Goal: Task Accomplishment & Management: Manage account settings

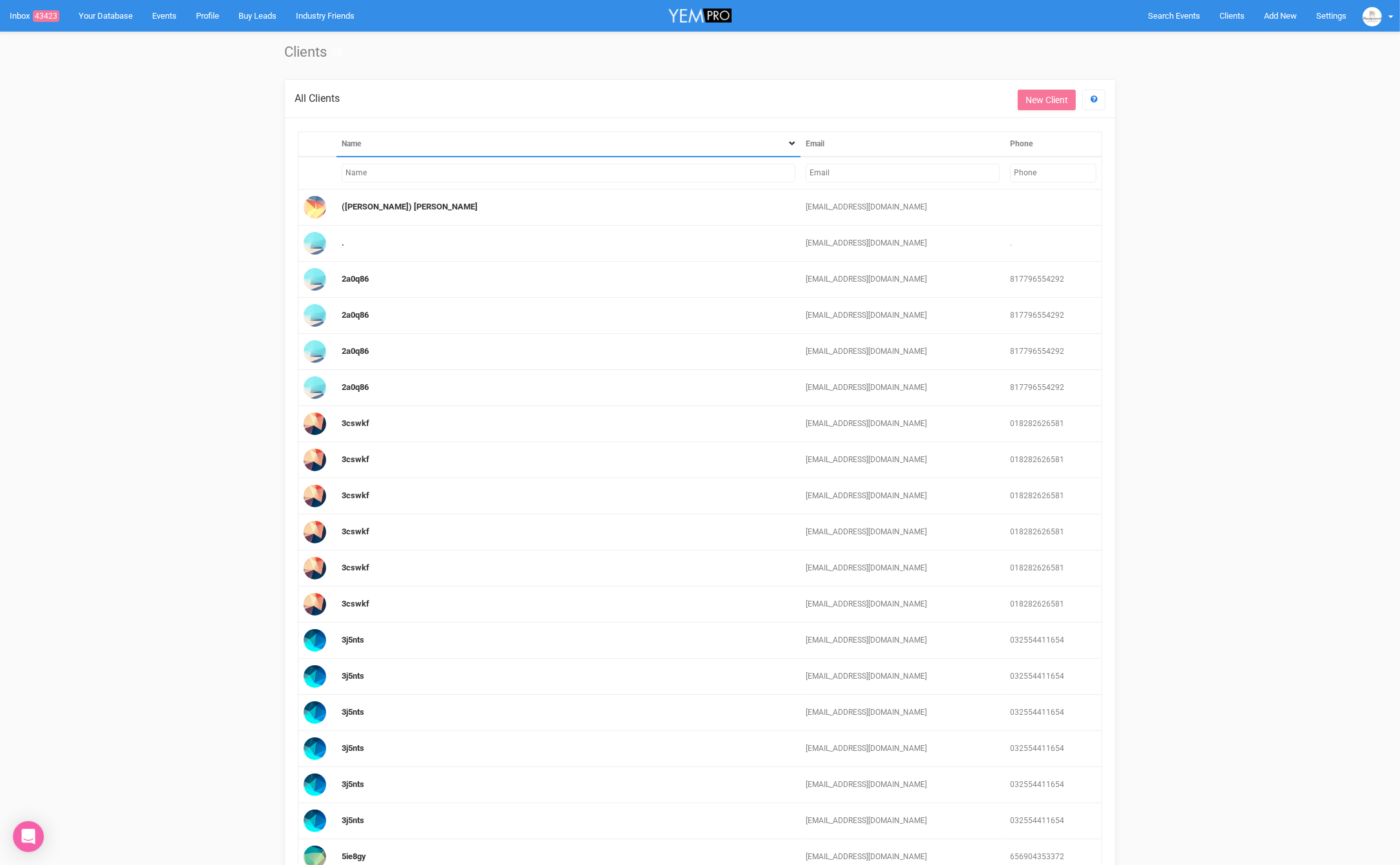
click at [834, 170] on input "text" at bounding box center [902, 173] width 194 height 19
paste input "[EMAIL_ADDRESS][DOMAIN_NAME]"
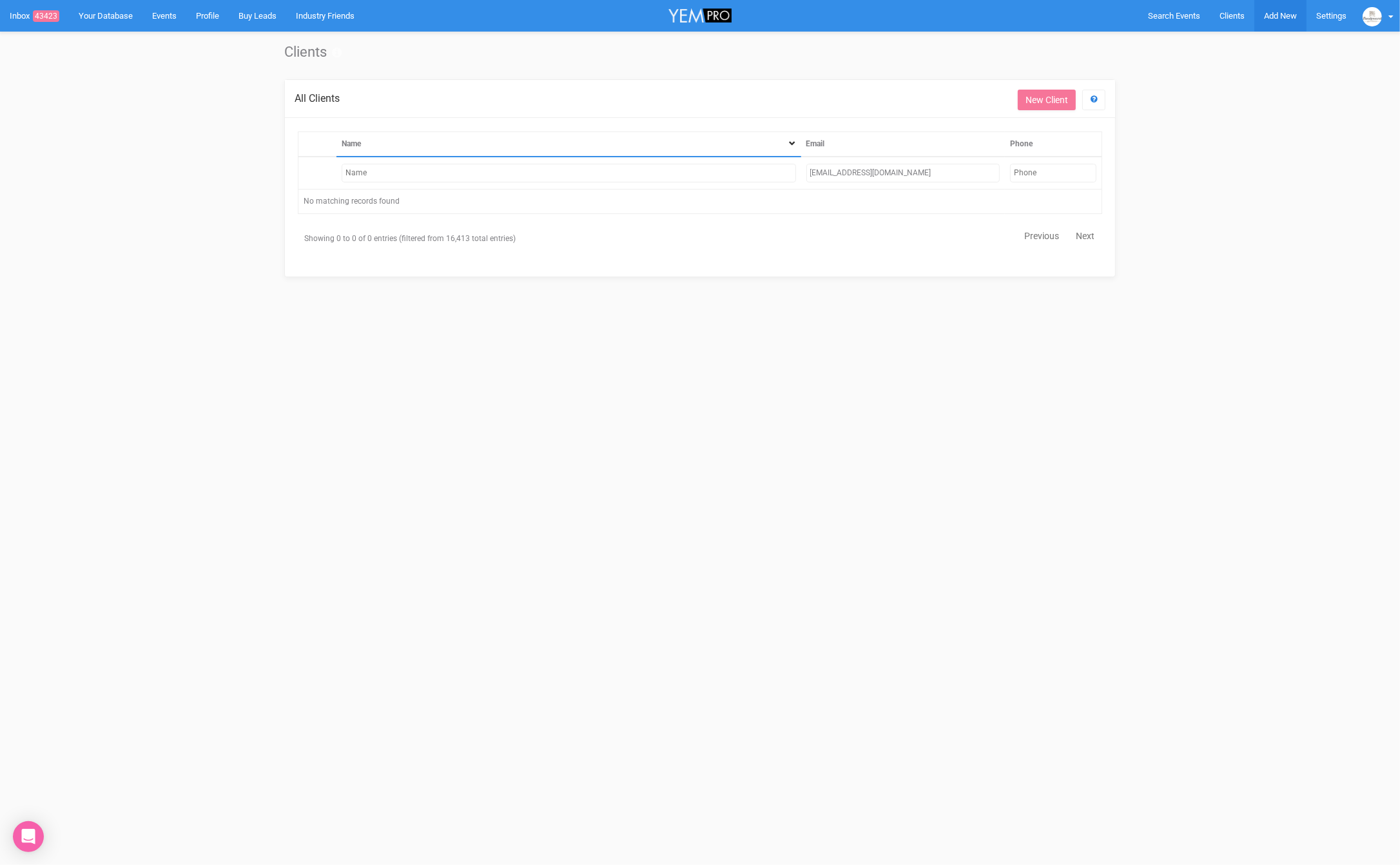
type input "[EMAIL_ADDRESS][DOMAIN_NAME]"
click at [1272, 14] on span "Add New" at bounding box center [1280, 16] width 33 height 10
click at [1245, 115] on link "New Enquiry" at bounding box center [1251, 119] width 97 height 25
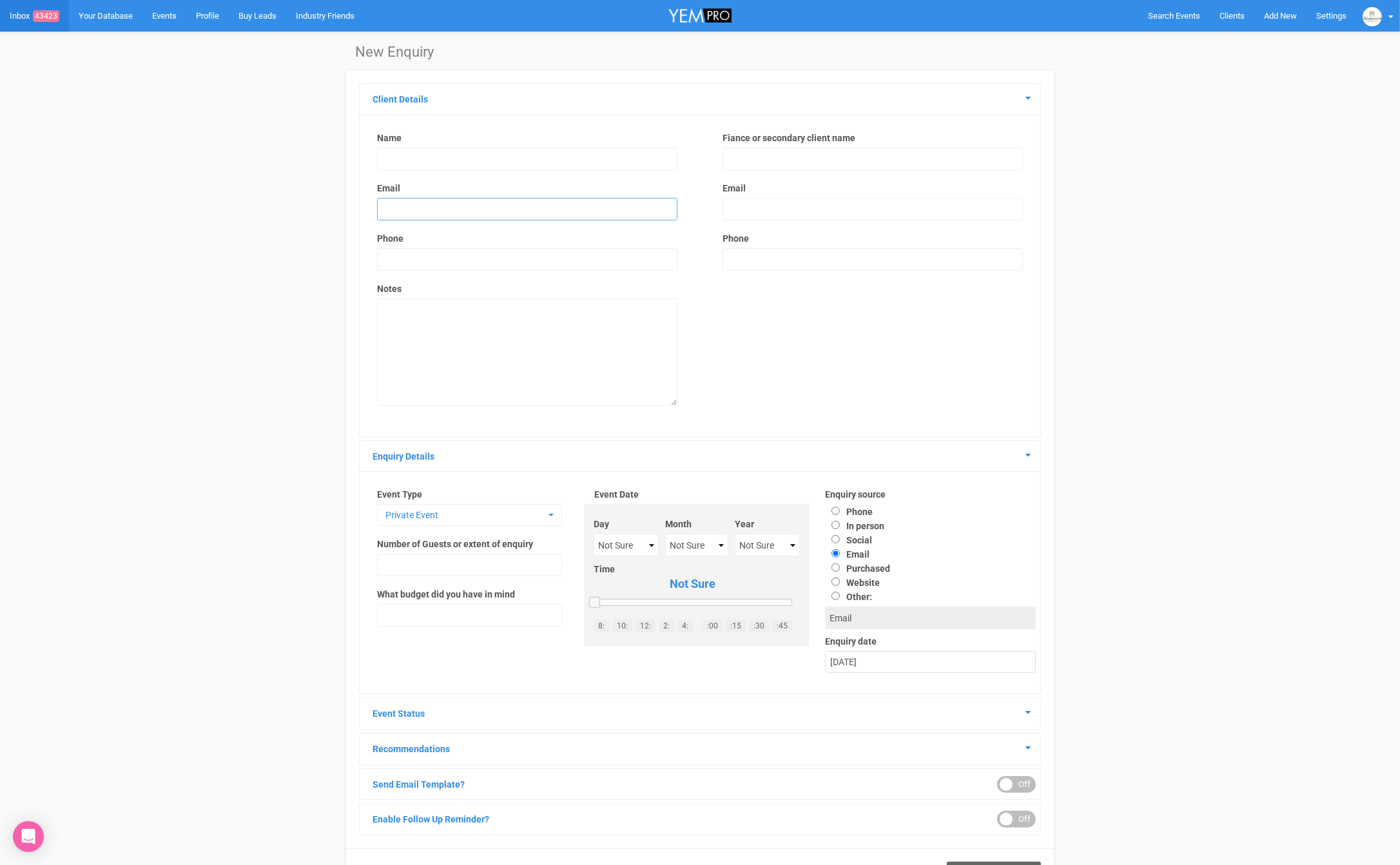
click at [436, 206] on input "email" at bounding box center [527, 209] width 301 height 22
paste input "[EMAIL_ADDRESS][DOMAIN_NAME]"
type input "[EMAIL_ADDRESS][DOMAIN_NAME]"
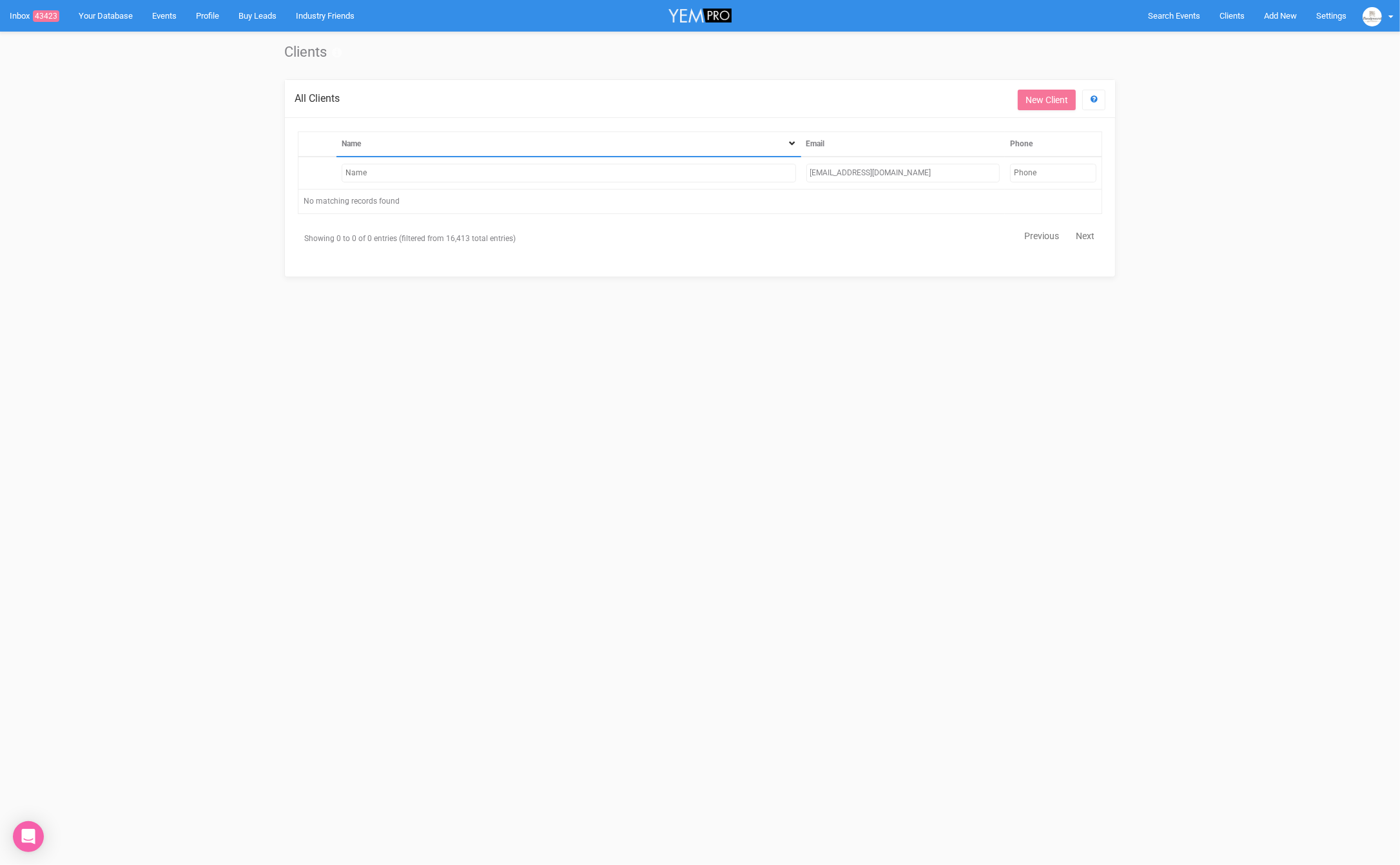
drag, startPoint x: 912, startPoint y: 170, endPoint x: 801, endPoint y: 168, distance: 111.0
click at [801, 168] on td "[EMAIL_ADDRESS][DOMAIN_NAME]" at bounding box center [904, 173] width 204 height 33
paste input "ailto:fawkesaleshia@gmail"
drag, startPoint x: 834, startPoint y: 173, endPoint x: 745, endPoint y: 164, distance: 89.5
click at [745, 164] on tr "mailto:fawkesaleshia@gmail.com" at bounding box center [701, 173] width 804 height 33
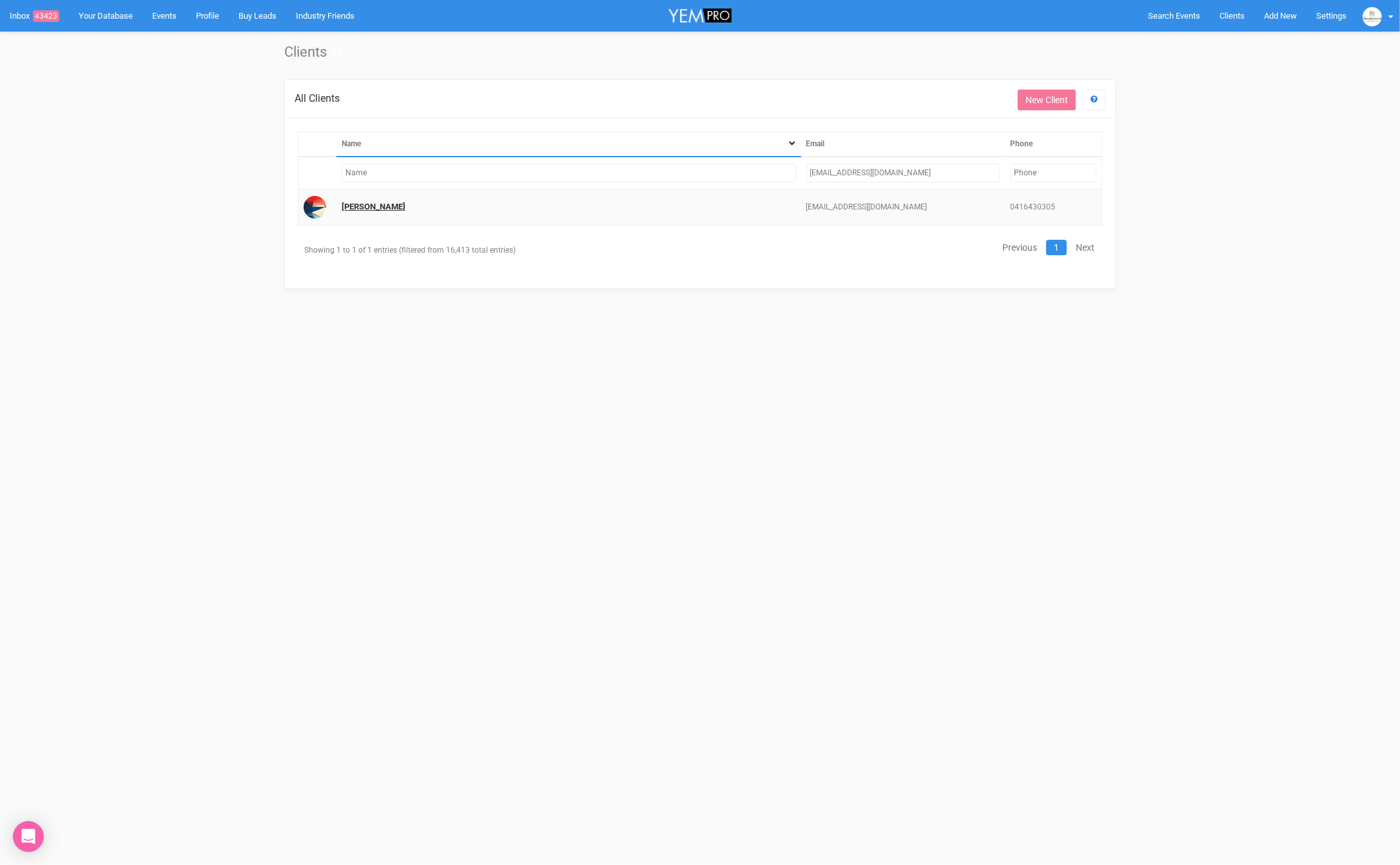
type input "[EMAIL_ADDRESS][DOMAIN_NAME]"
click at [394, 206] on link "[PERSON_NAME]" at bounding box center [373, 206] width 64 height 10
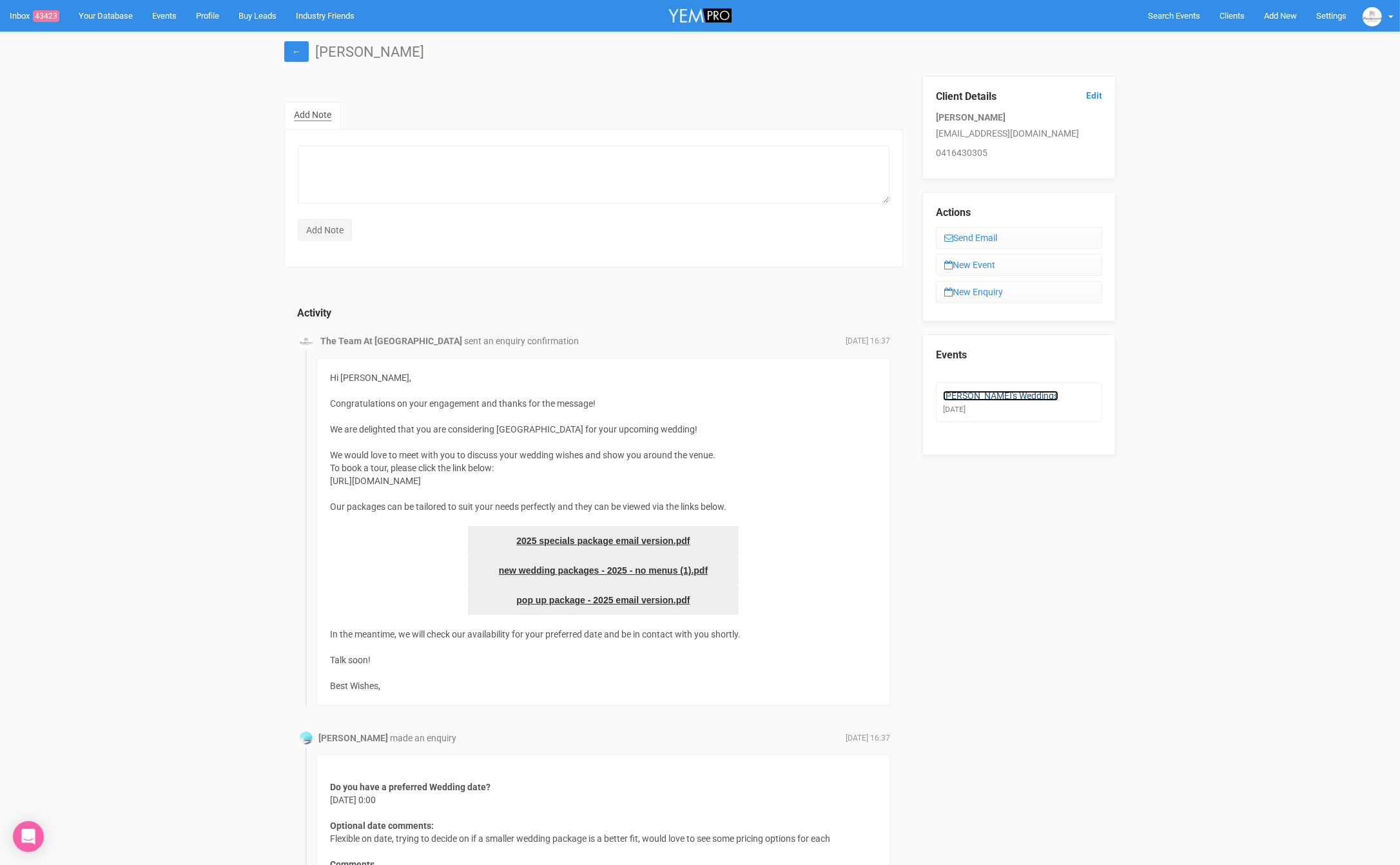
click at [992, 391] on link "[PERSON_NAME]'s Weddings" at bounding box center [1001, 396] width 115 height 10
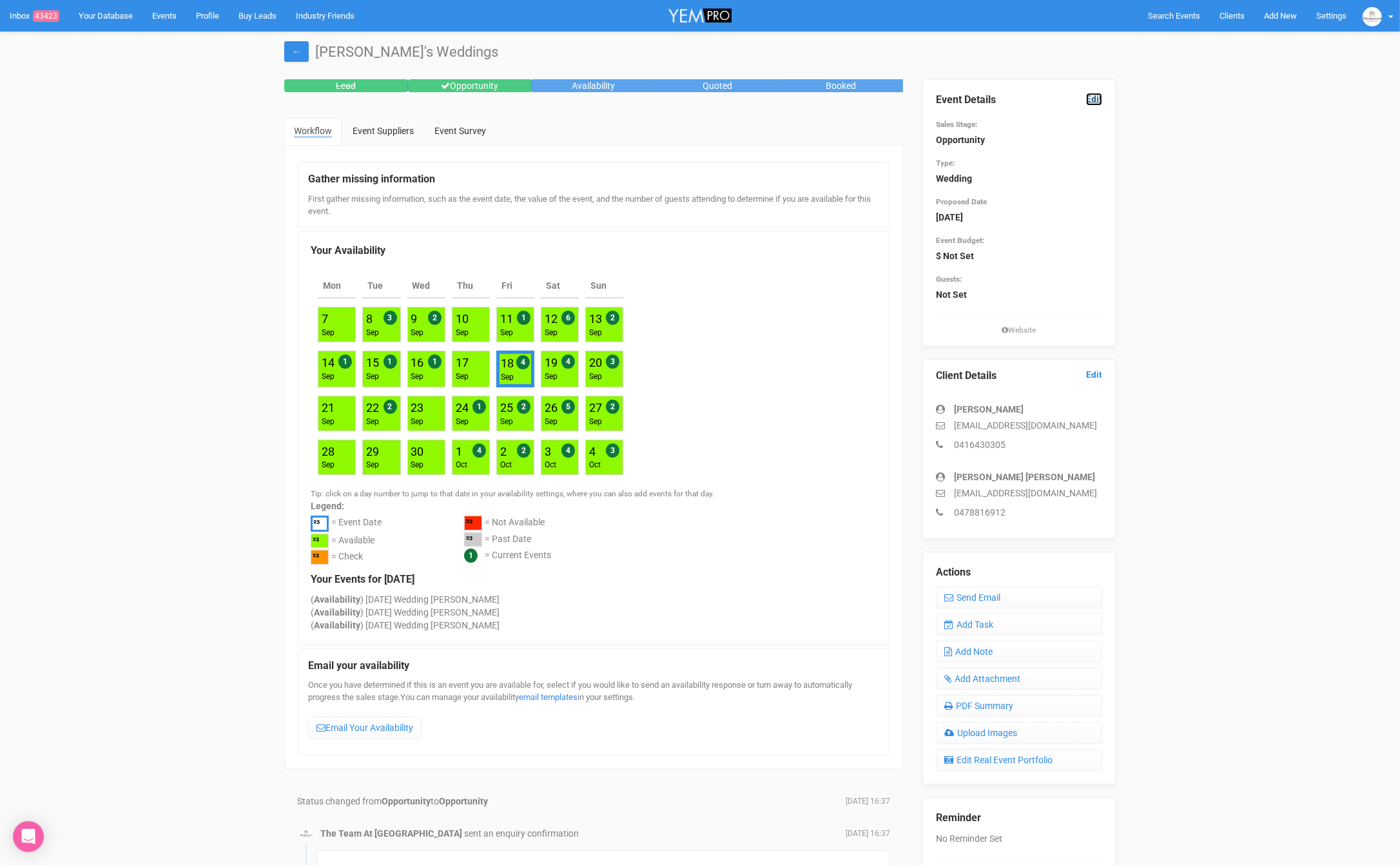
click at [1093, 95] on link "Edit" at bounding box center [1094, 99] width 16 height 12
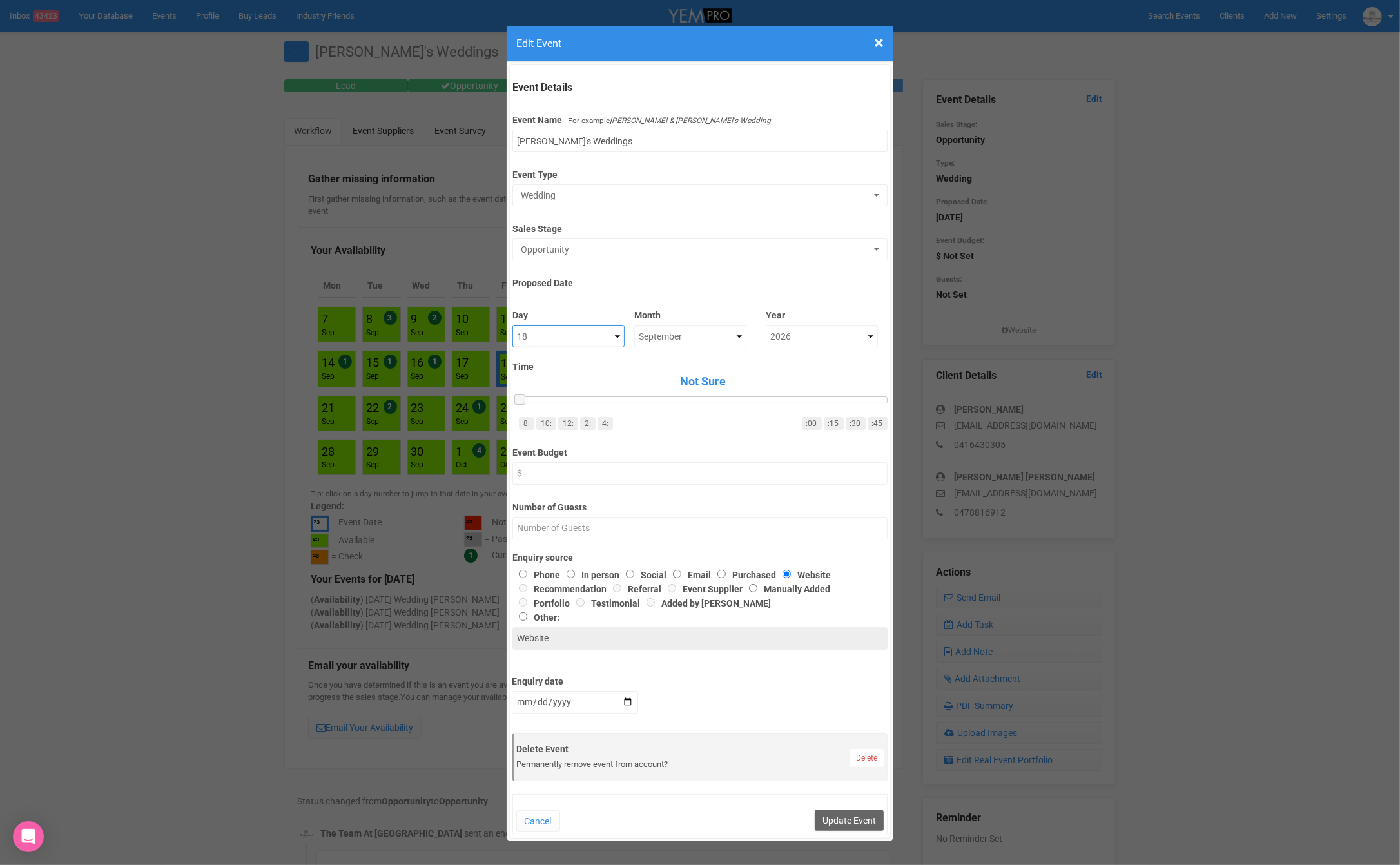
click at [567, 333] on select "Not Sure 1 2 3 4 5 6 7 8 9 10 11 12 13 14 15 16 17 18 19 20 21 22 23 24 25 26 2…" at bounding box center [568, 336] width 112 height 22
select select "11"
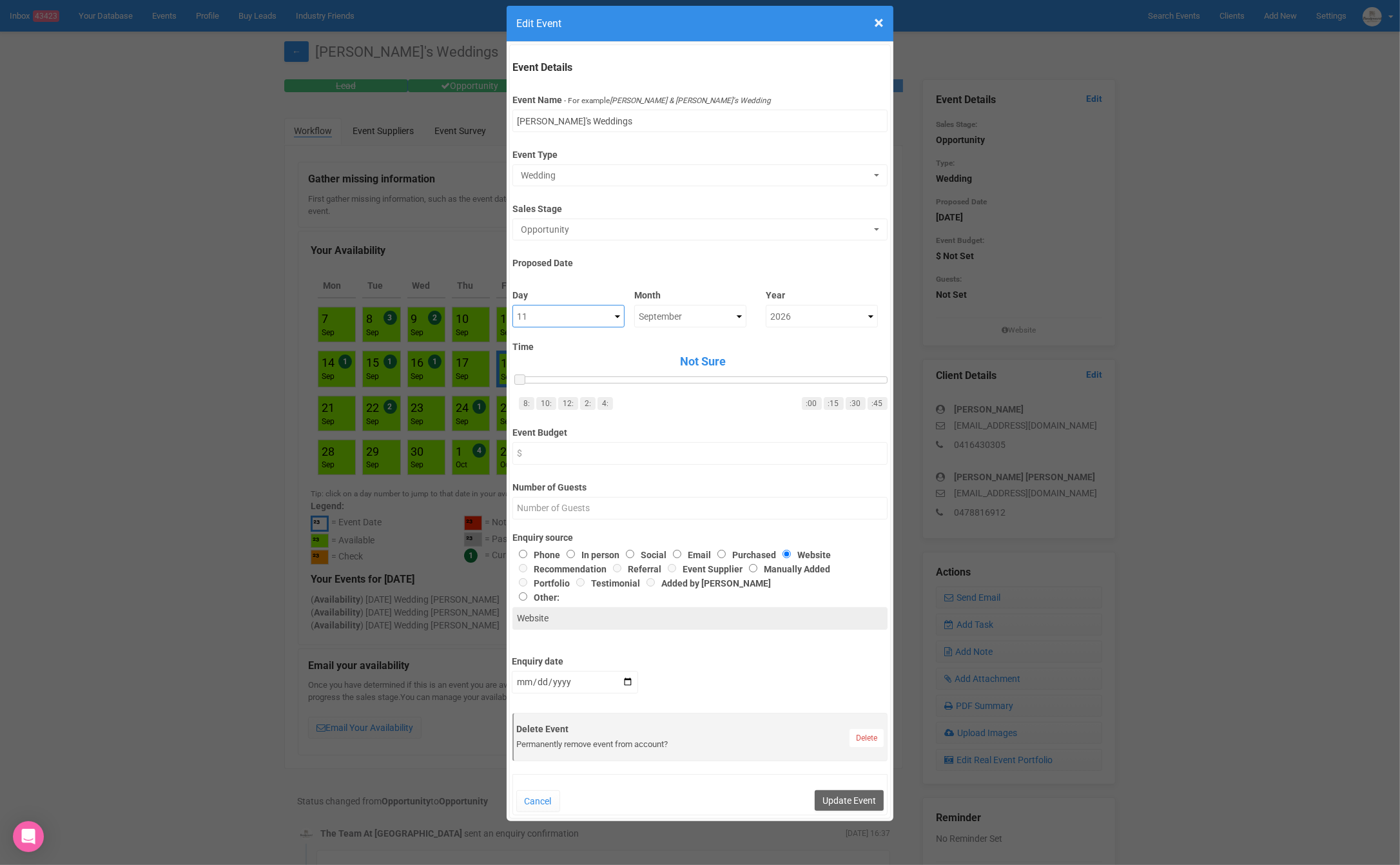
scroll to position [22, 0]
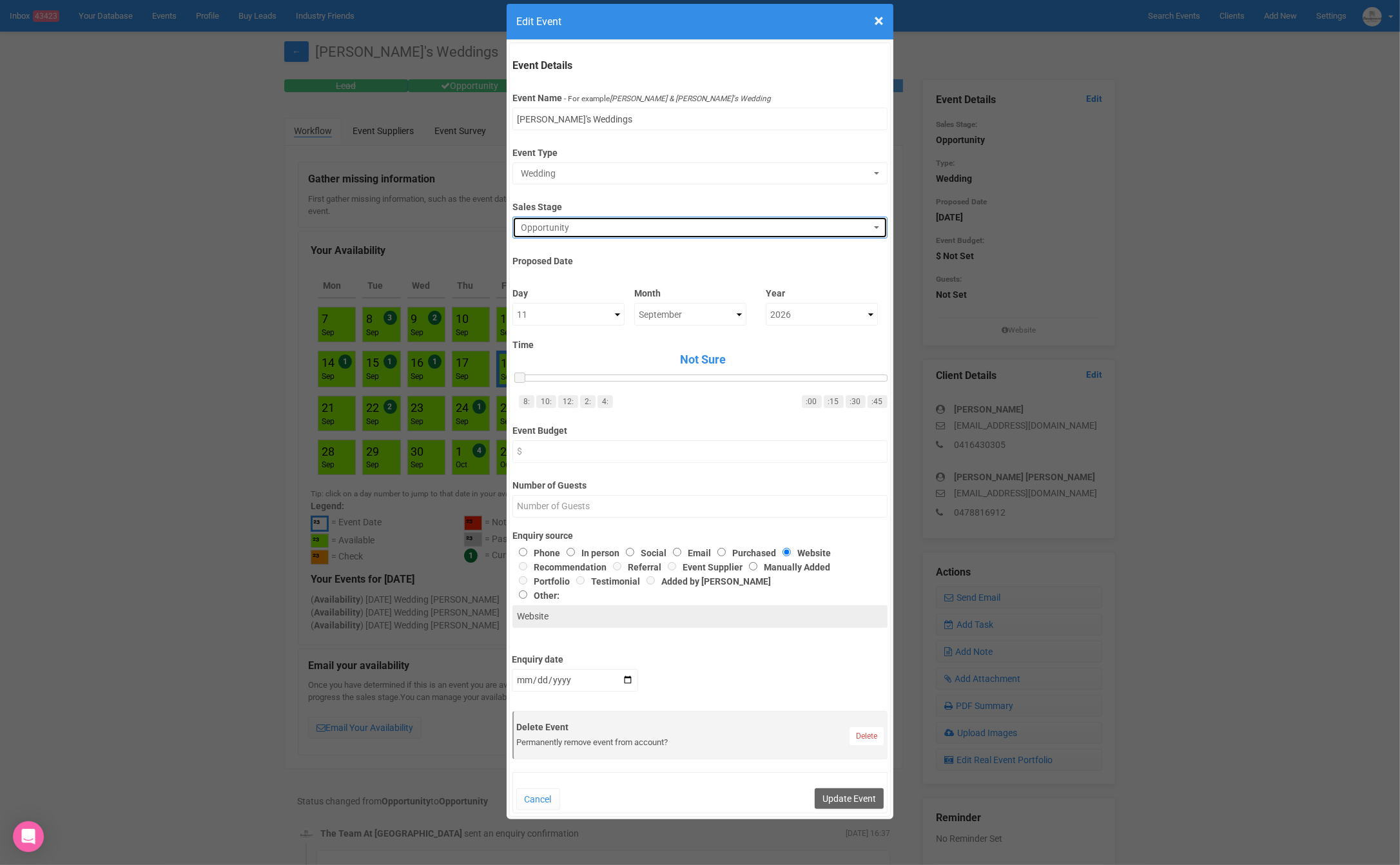
click at [661, 229] on span "Opportunity" at bounding box center [695, 228] width 350 height 13
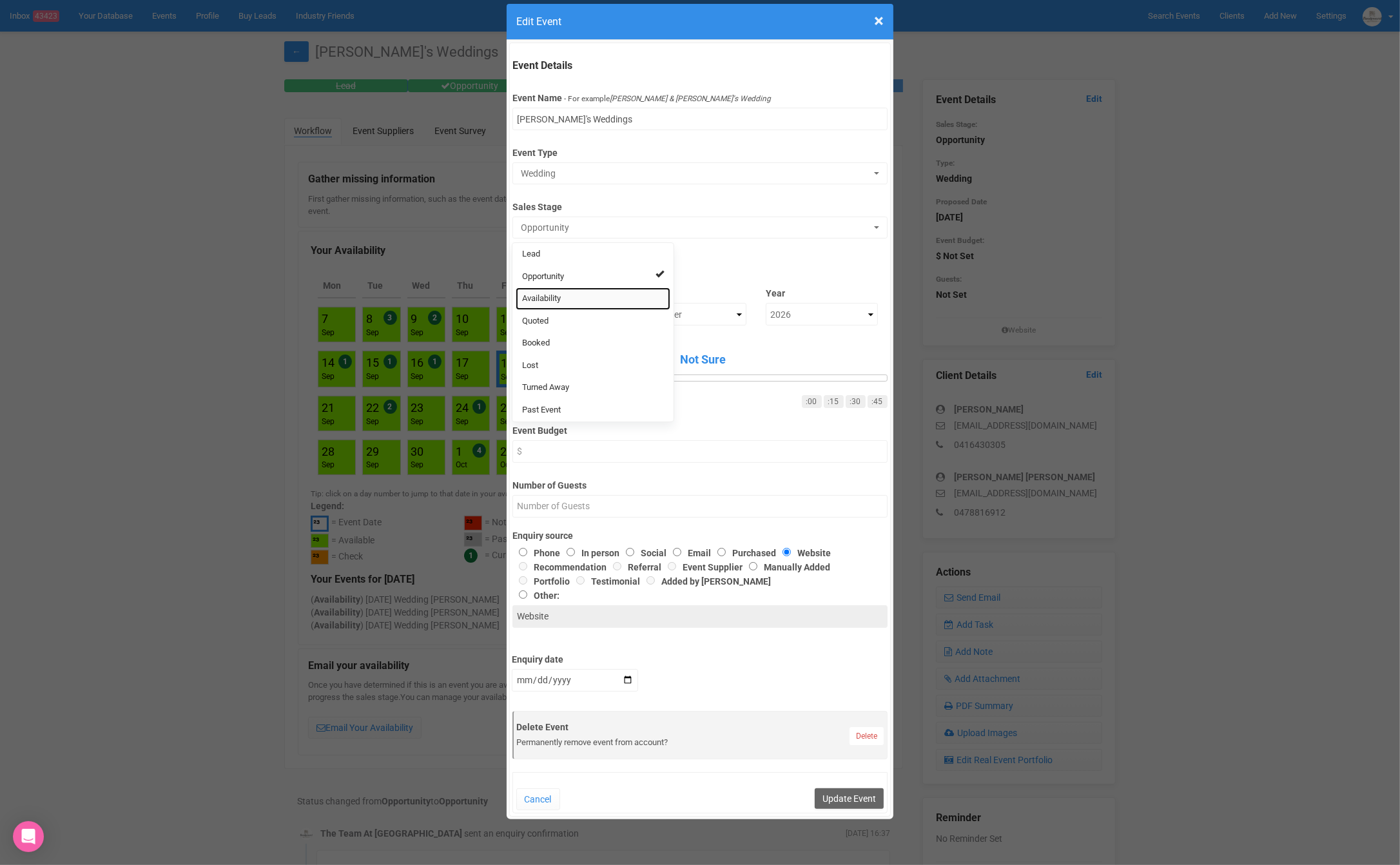
click at [572, 296] on link "Availability" at bounding box center [593, 299] width 155 height 22
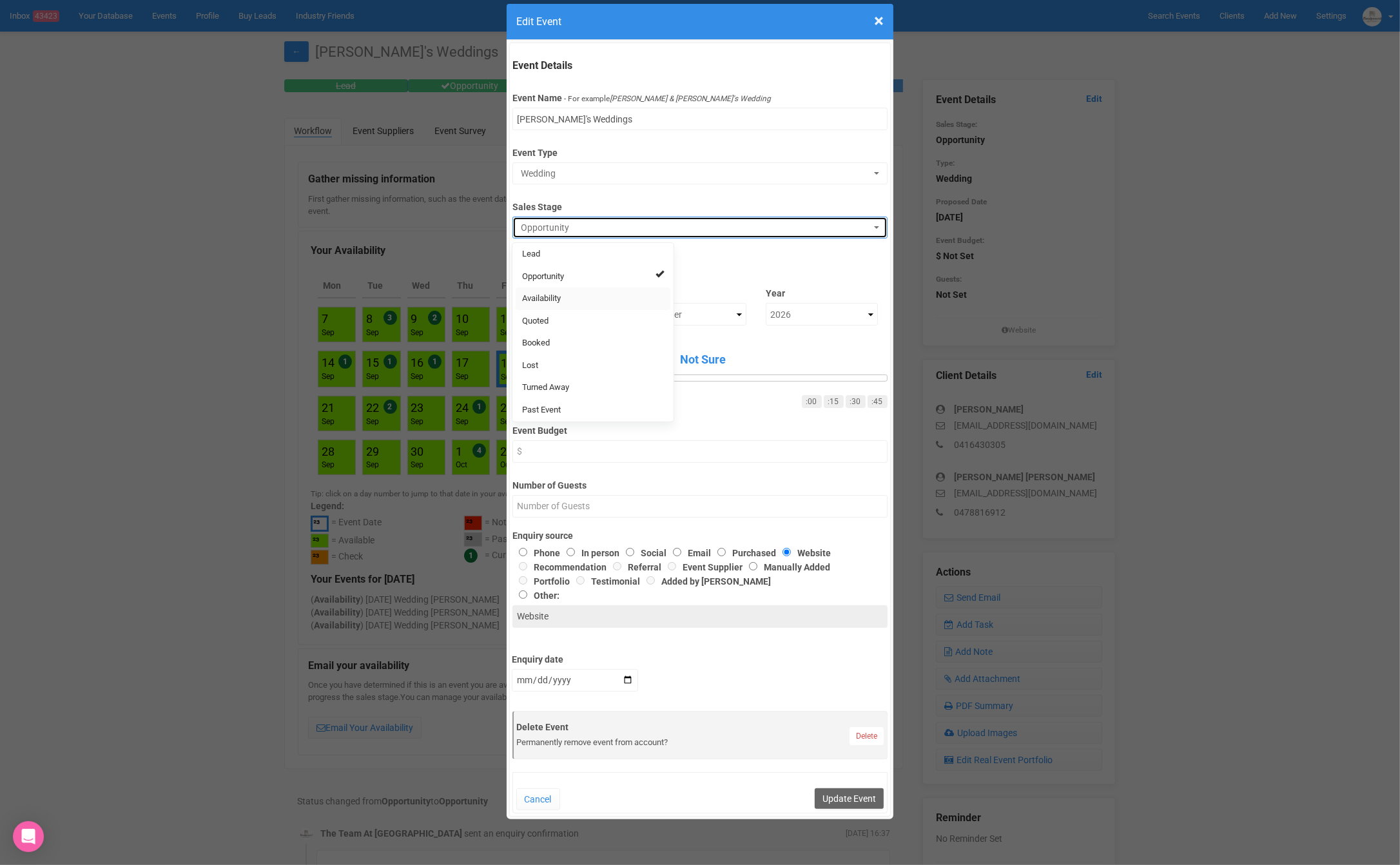
select select "8"
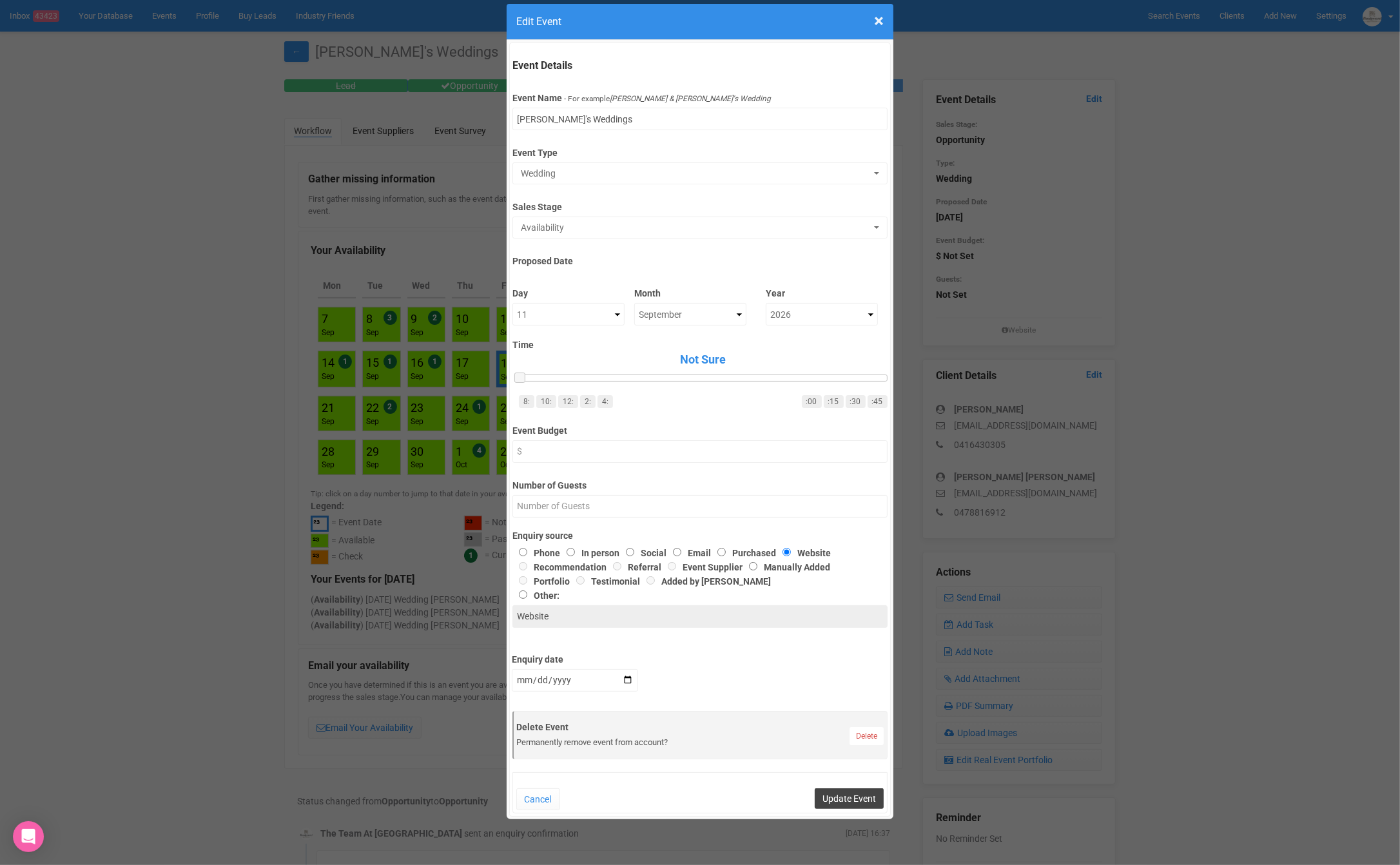
click at [843, 795] on button "Update Event" at bounding box center [849, 798] width 69 height 20
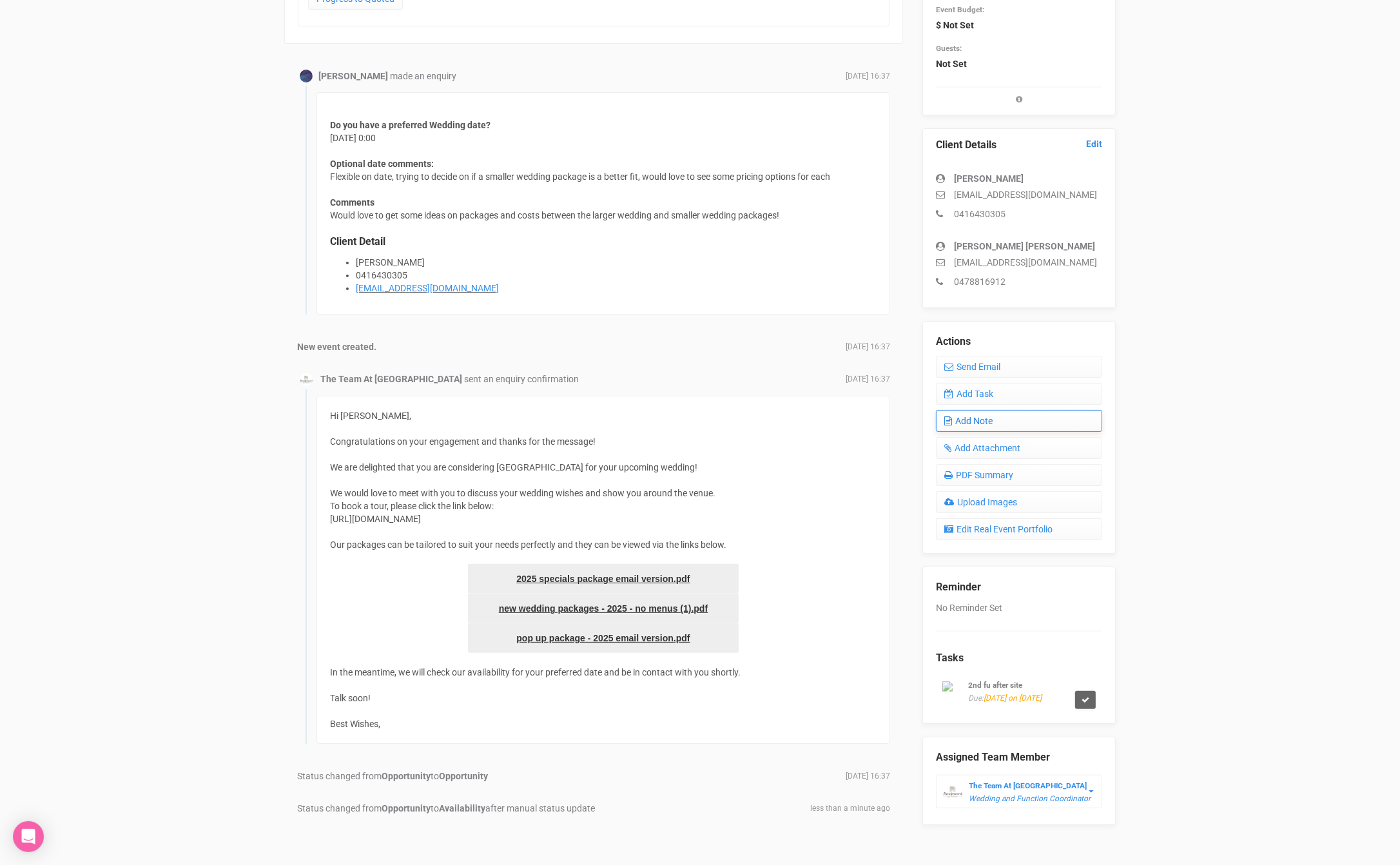
scroll to position [230, 0]
click at [998, 422] on link "Add Note" at bounding box center [1019, 421] width 166 height 22
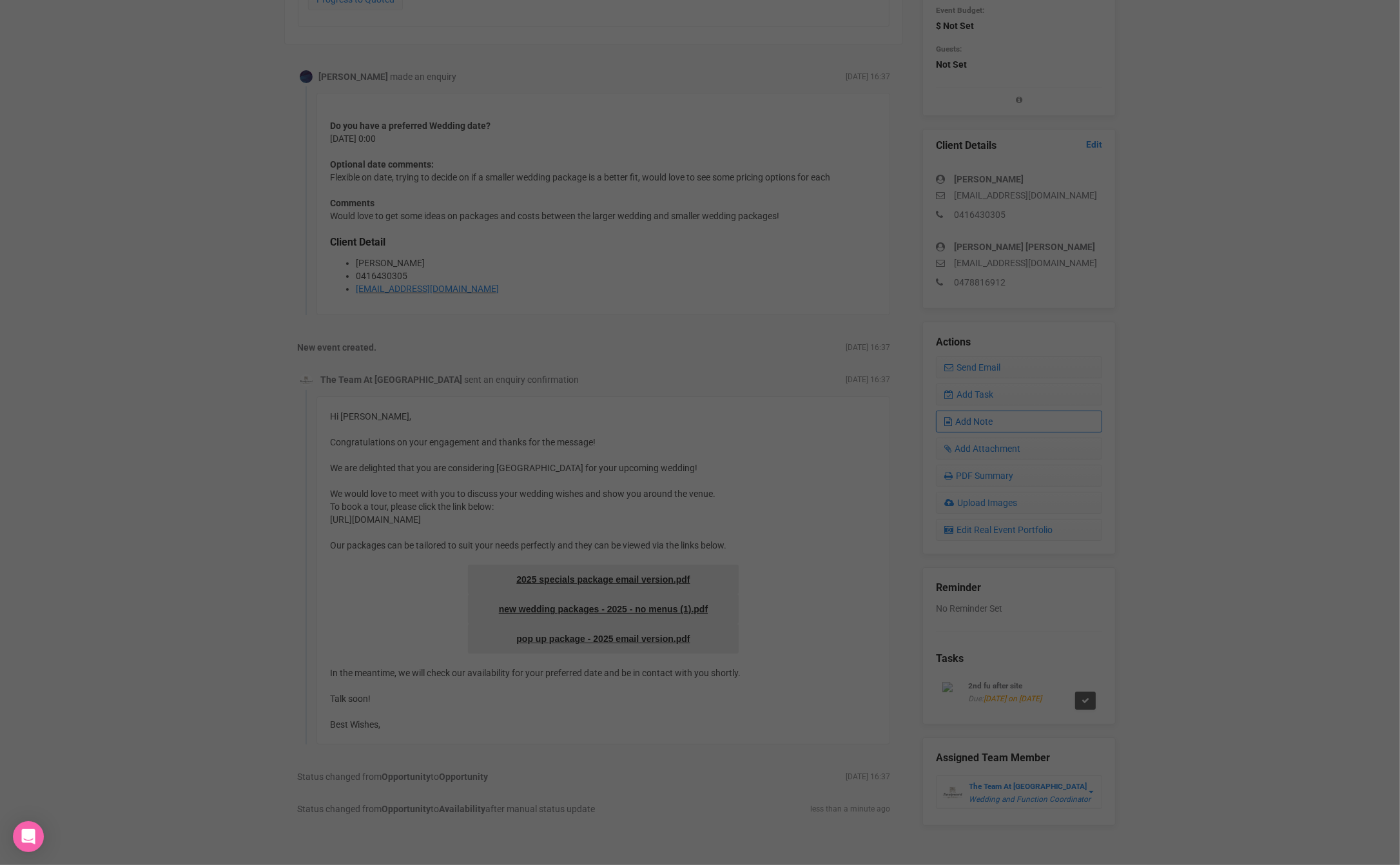
scroll to position [0, 0]
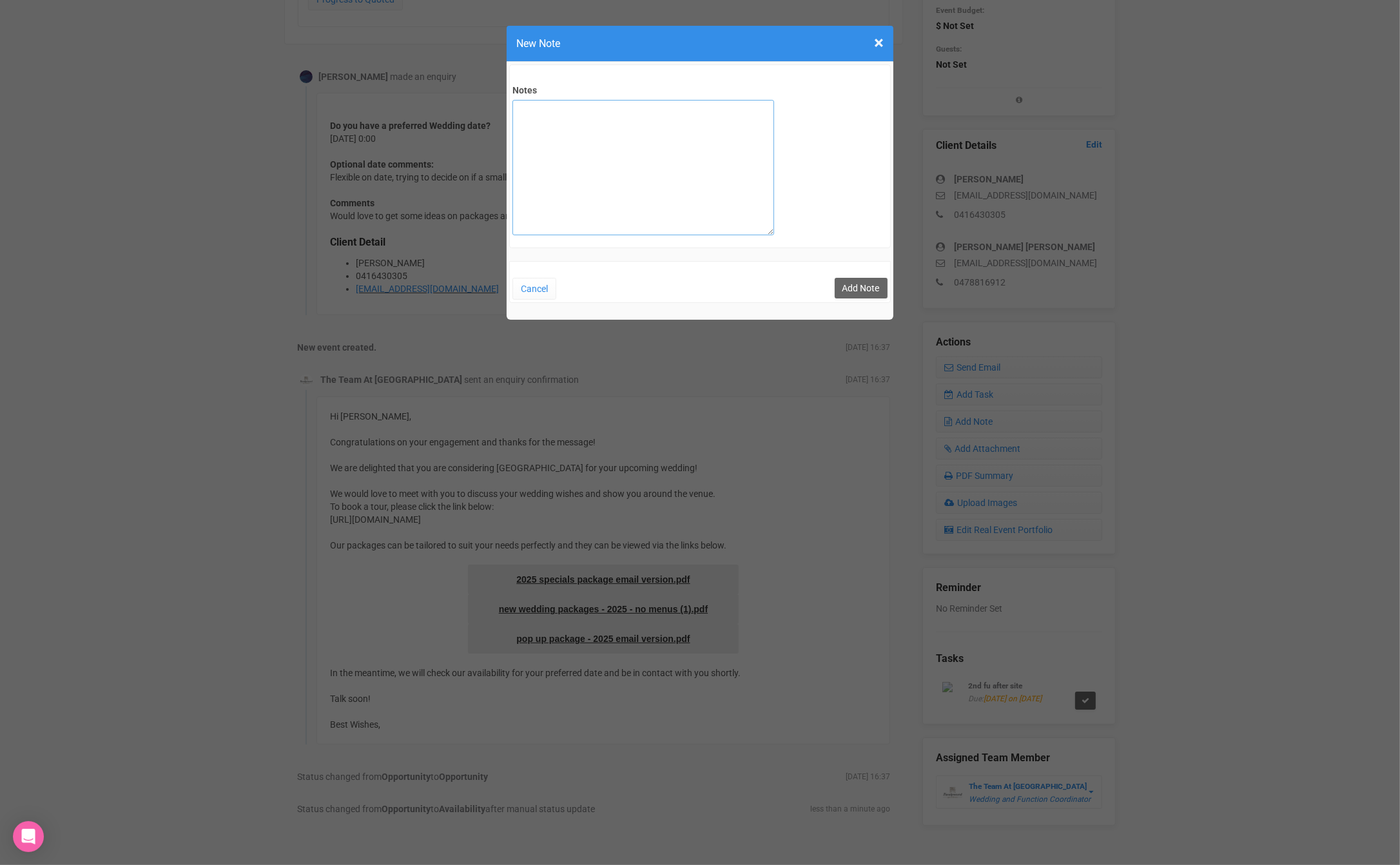
click at [571, 174] on textarea "Notes" at bounding box center [644, 168] width 262 height 136
type textarea "SIte 13/9 Pop Up diamond"
click at [867, 287] on button "Add Note" at bounding box center [861, 287] width 53 height 20
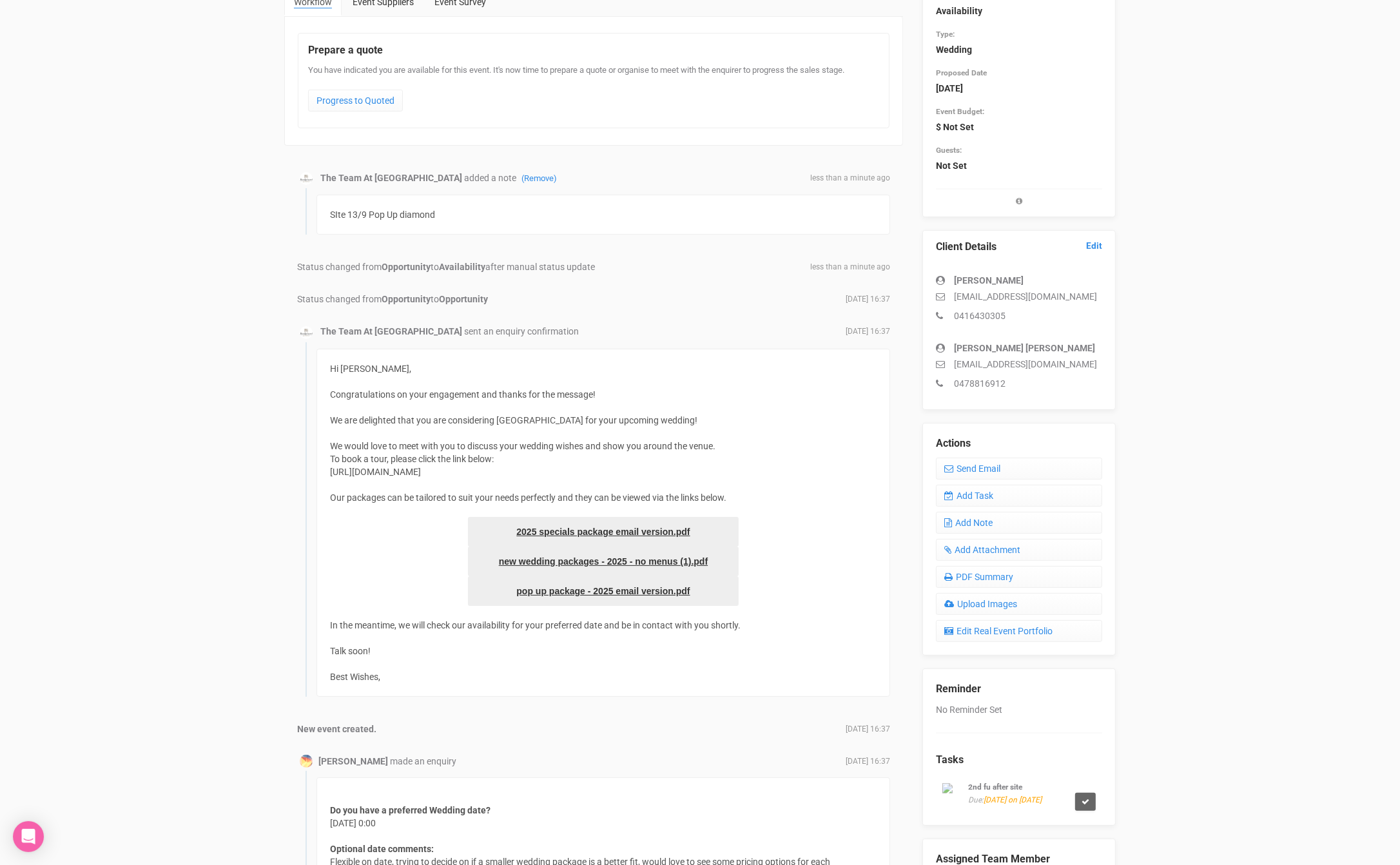
scroll to position [130, 0]
click at [1088, 804] on icon at bounding box center [1086, 801] width 8 height 8
click at [1047, 773] on link "Confirm" at bounding box center [1063, 776] width 40 height 18
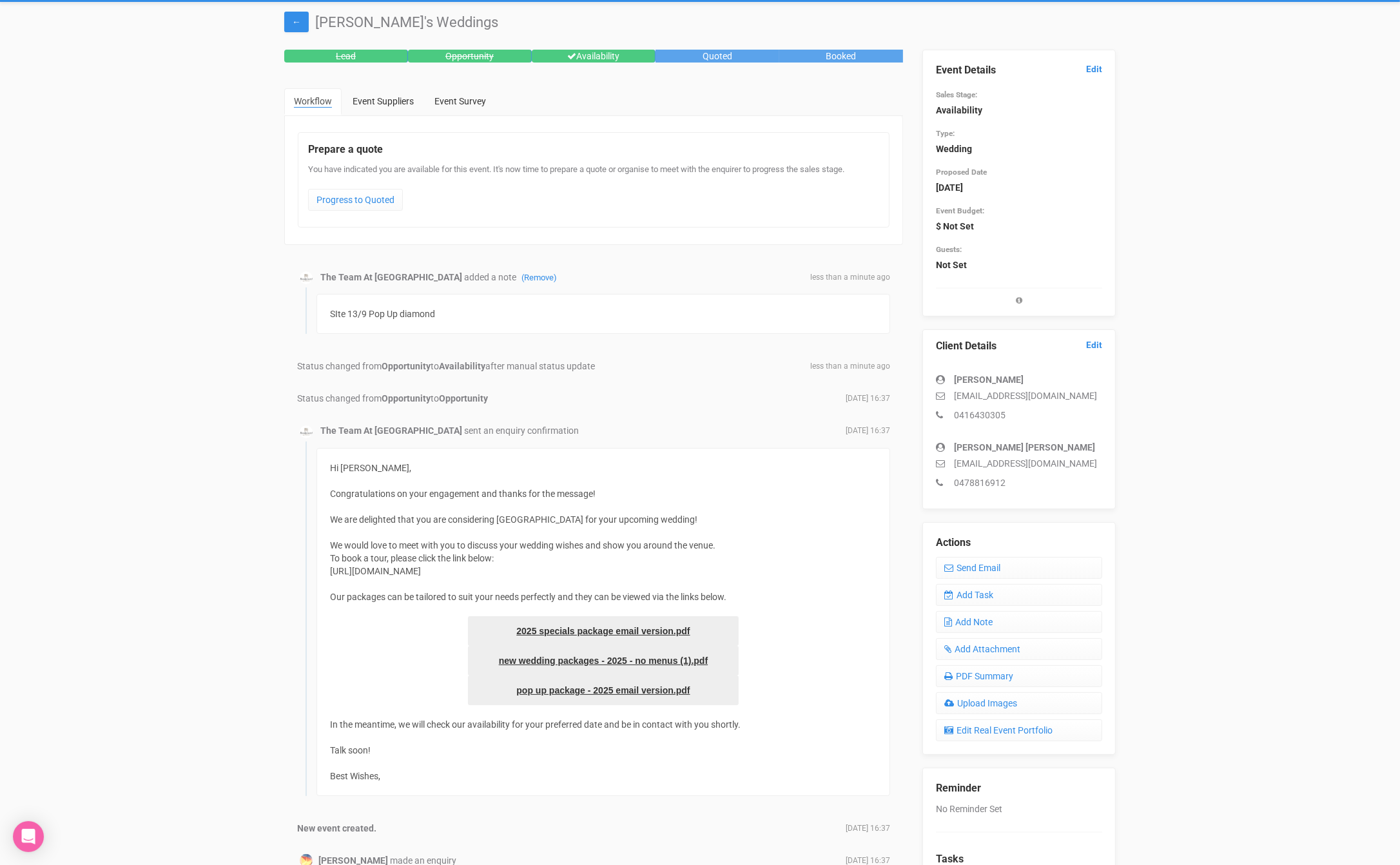
scroll to position [0, 0]
